Goal: Task Accomplishment & Management: Complete application form

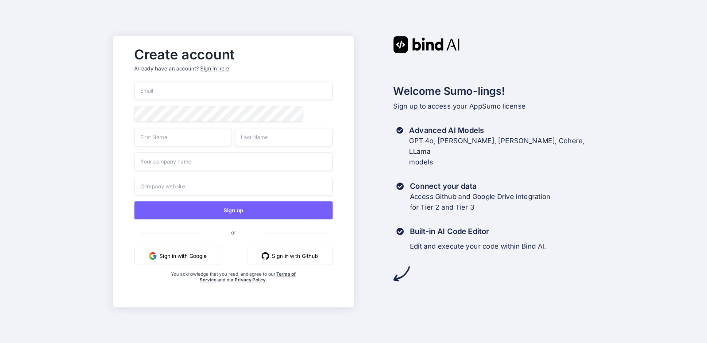
click at [193, 256] on button "Sign in with Google" at bounding box center [177, 255] width 87 height 18
click at [195, 90] on input "email" at bounding box center [233, 90] width 198 height 19
type input "[EMAIL_ADDRESS][DOMAIN_NAME]"
click at [184, 138] on input "text" at bounding box center [182, 136] width 97 height 19
type input "[PERSON_NAME]"
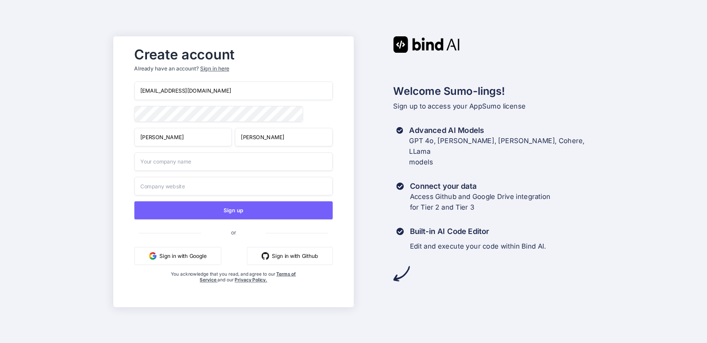
type input "[PERSON_NAME]"
click at [187, 162] on input "text" at bounding box center [233, 161] width 198 height 19
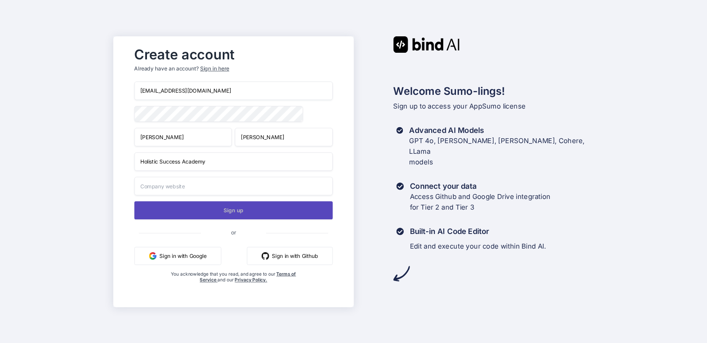
type input "Holistic Success Academy"
click at [224, 209] on button "Sign up" at bounding box center [233, 210] width 198 height 18
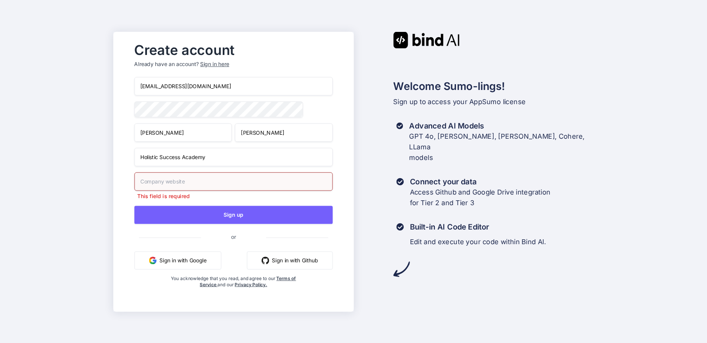
click at [211, 182] on input "text" at bounding box center [233, 181] width 198 height 19
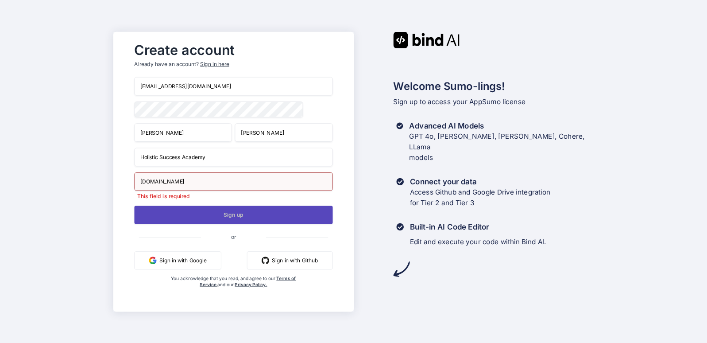
type input "[DOMAIN_NAME]"
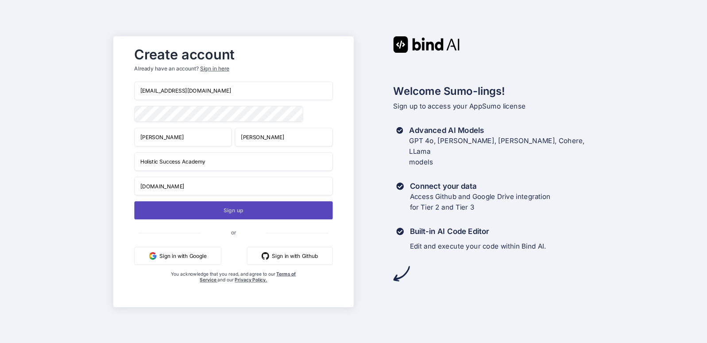
click at [235, 216] on button "Sign up" at bounding box center [233, 210] width 198 height 18
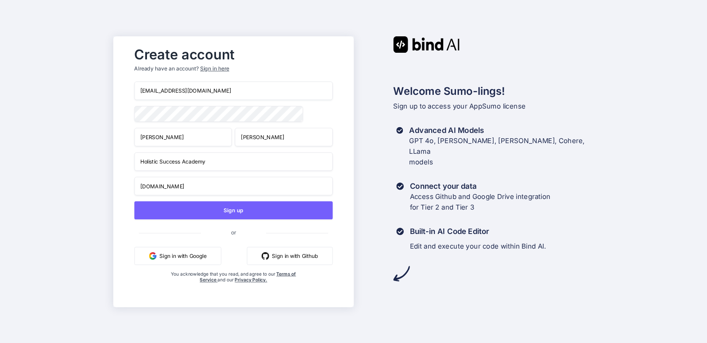
drag, startPoint x: 227, startPoint y: 89, endPoint x: 116, endPoint y: 84, distance: 111.2
click at [116, 84] on div "Create account Already have an account? Sign in here [EMAIL_ADDRESS][DOMAIN_NAM…" at bounding box center [233, 171] width 240 height 270
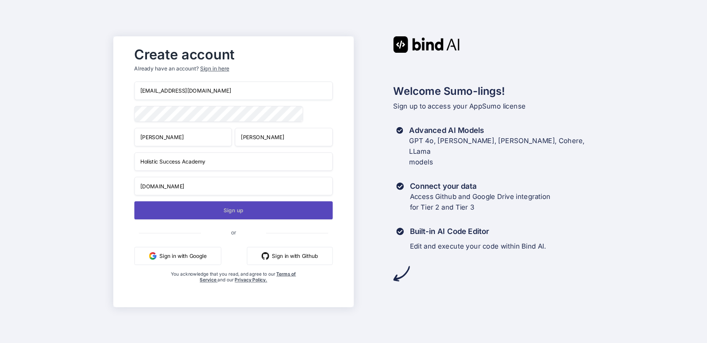
type input "[EMAIL_ADDRESS][DOMAIN_NAME]"
click at [238, 210] on button "Sign up" at bounding box center [233, 210] width 198 height 18
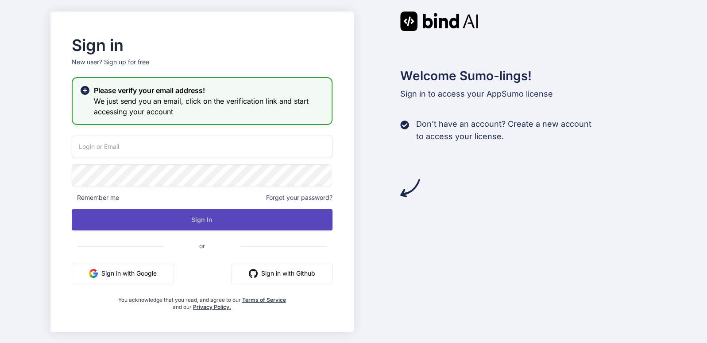
click at [194, 220] on button "Sign In" at bounding box center [202, 219] width 261 height 21
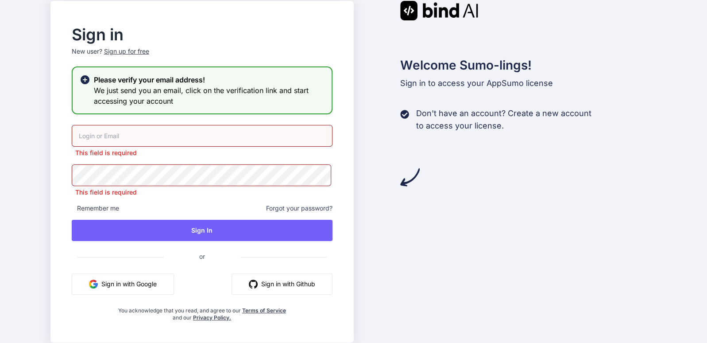
click at [183, 132] on input "email" at bounding box center [202, 136] width 261 height 22
type input "hsuccessacad"
